Goal: Information Seeking & Learning: Learn about a topic

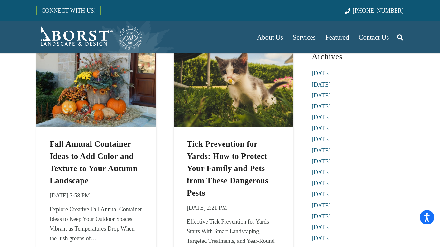
scroll to position [85, 0]
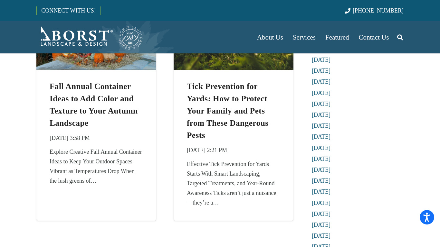
click at [315, 136] on link "[DATE]" at bounding box center [321, 137] width 19 height 6
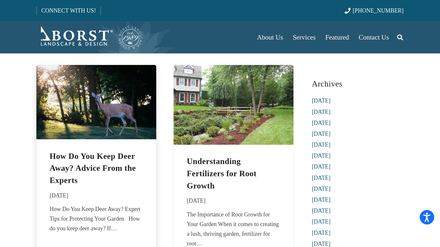
click at [139, 109] on img "How Do You Keep Deer Away? Advice From the Experts" at bounding box center [96, 102] width 120 height 74
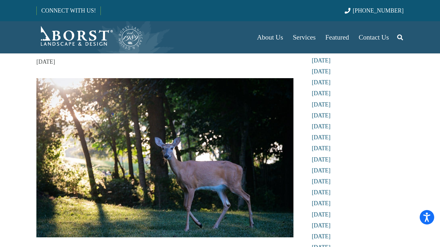
scroll to position [78, 0]
